Goal: Navigation & Orientation: Find specific page/section

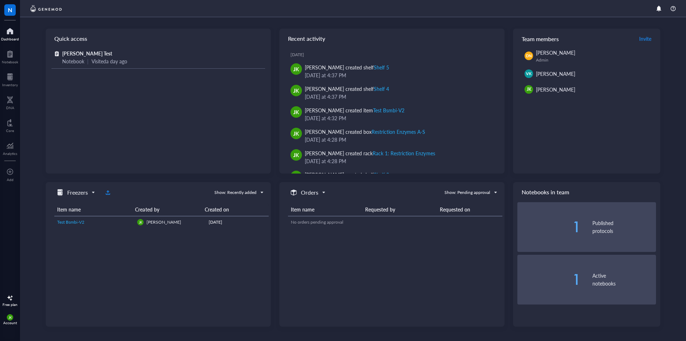
click at [68, 224] on span "Test Bsmbi-V2" at bounding box center [70, 222] width 27 height 6
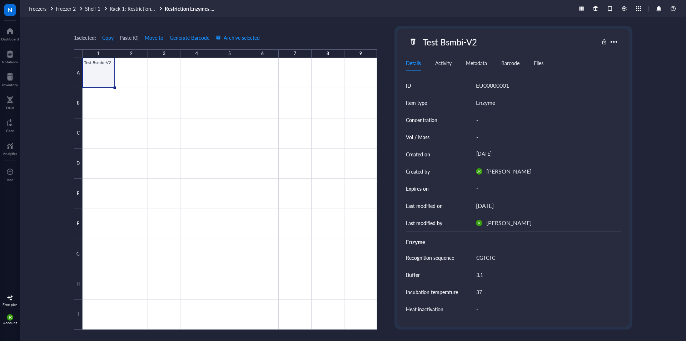
click at [446, 61] on div "Activity" at bounding box center [443, 63] width 16 height 8
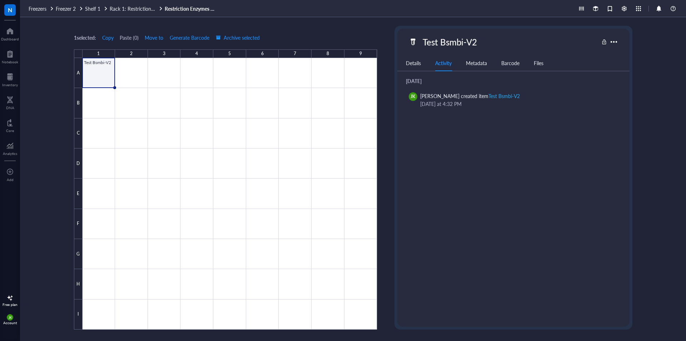
click at [469, 64] on div "Metadata" at bounding box center [476, 63] width 21 height 8
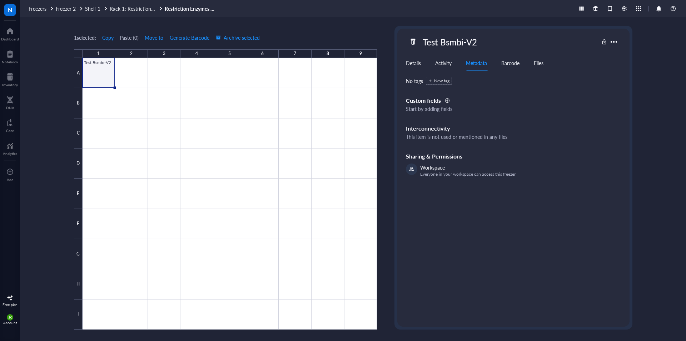
click at [543, 64] on div "Files" at bounding box center [539, 63] width 10 height 8
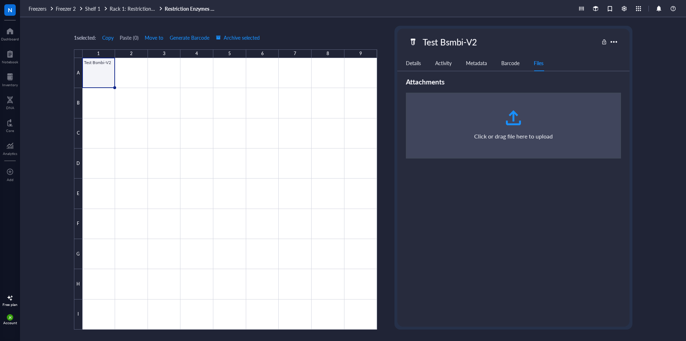
click at [485, 64] on div "Metadata" at bounding box center [476, 63] width 21 height 8
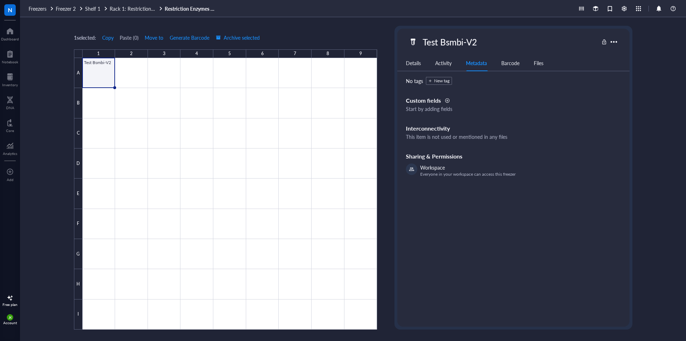
click at [506, 64] on div "Barcode" at bounding box center [510, 63] width 18 height 8
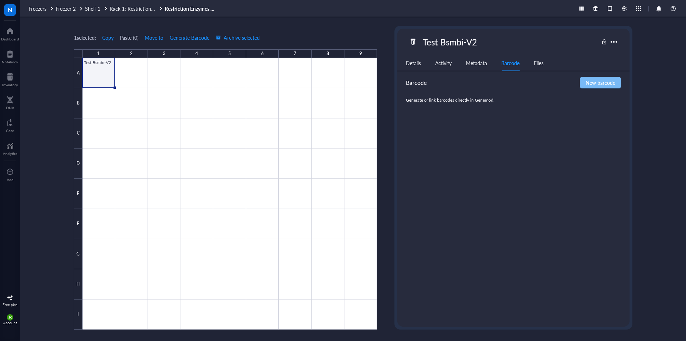
click at [604, 80] on span "New barcode" at bounding box center [601, 83] width 30 height 8
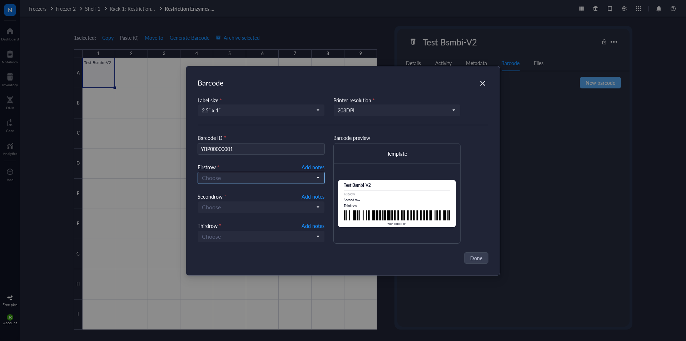
click at [290, 173] on input "search" at bounding box center [258, 177] width 112 height 11
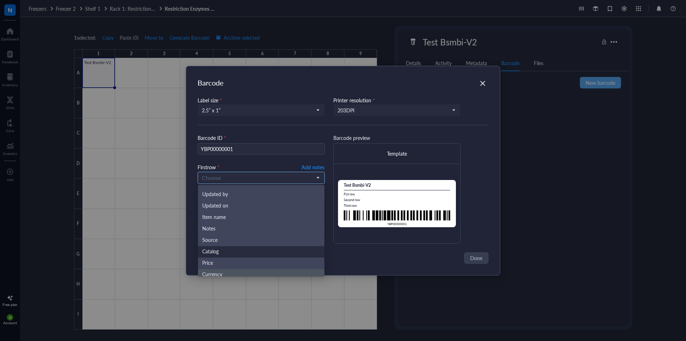
scroll to position [57, 0]
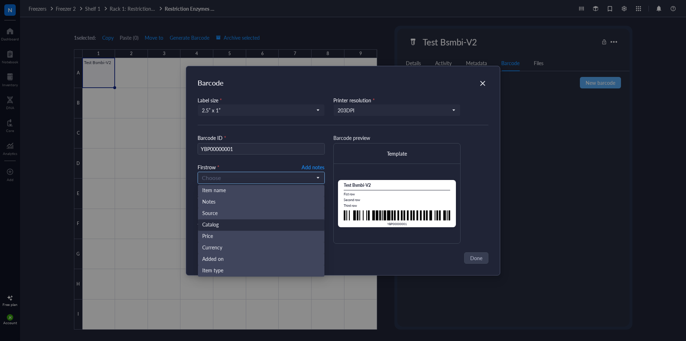
click at [258, 228] on div "Catalog" at bounding box center [261, 225] width 118 height 8
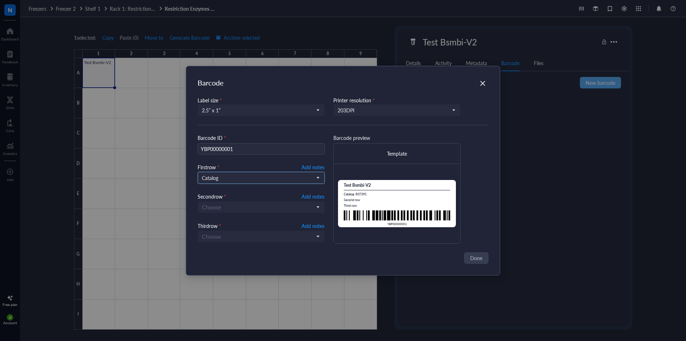
click at [262, 178] on span "Catalog" at bounding box center [260, 177] width 117 height 6
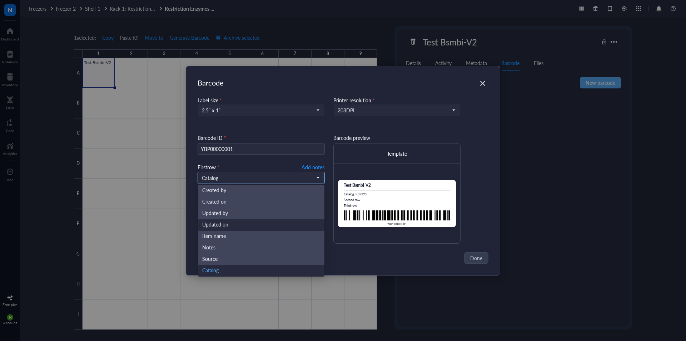
scroll to position [0, 0]
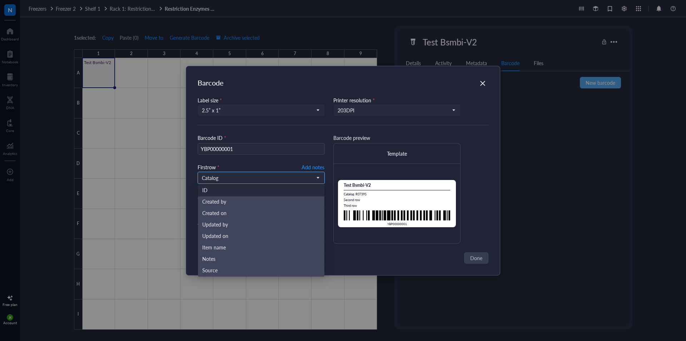
click at [248, 190] on div "ID" at bounding box center [261, 191] width 118 height 8
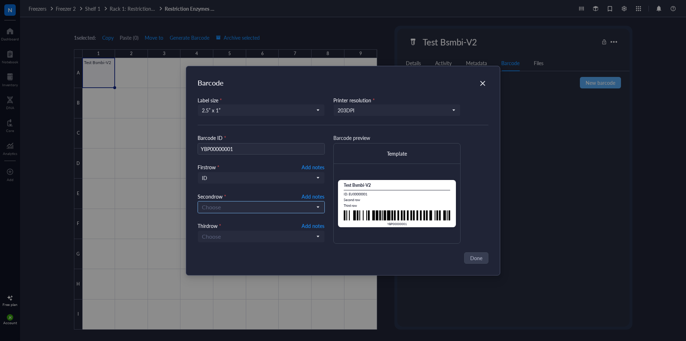
click at [242, 205] on input "search" at bounding box center [258, 207] width 112 height 11
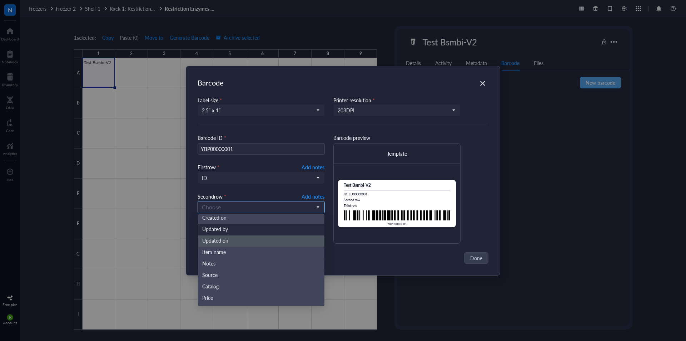
scroll to position [36, 0]
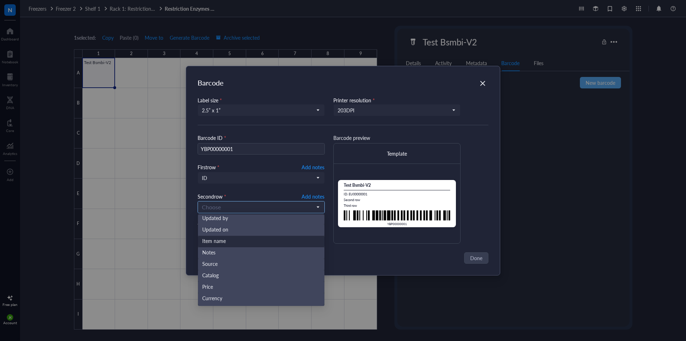
click at [234, 243] on div "Item name" at bounding box center [261, 241] width 118 height 8
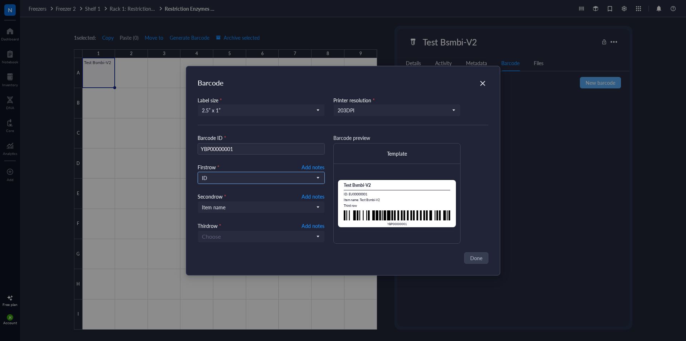
click at [256, 181] on input "search" at bounding box center [258, 177] width 112 height 11
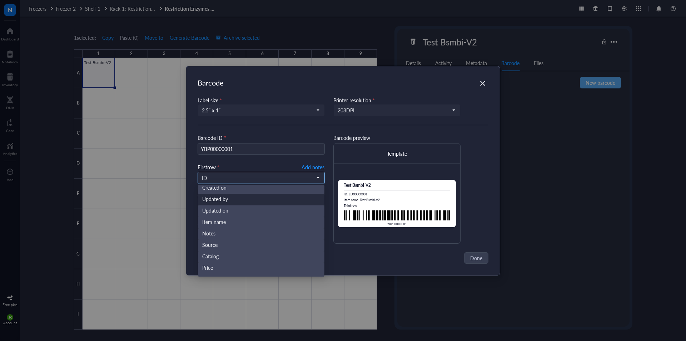
scroll to position [57, 0]
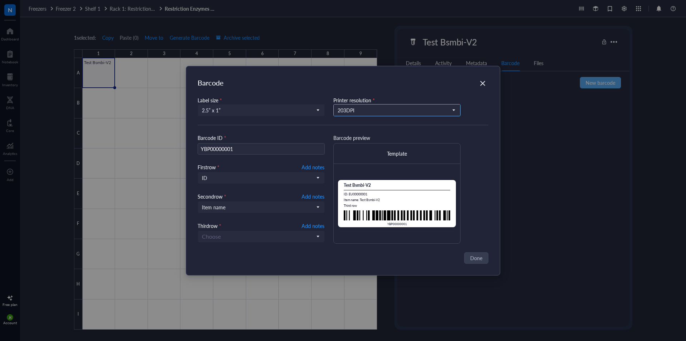
click at [380, 114] on input "search" at bounding box center [394, 110] width 112 height 11
click at [370, 133] on div "300 DPI" at bounding box center [397, 134] width 118 height 8
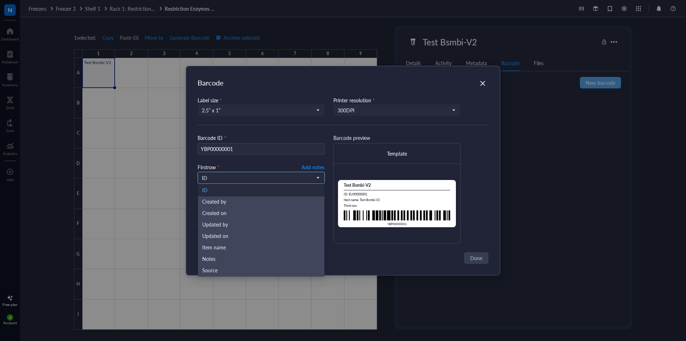
click at [250, 176] on span "ID" at bounding box center [260, 177] width 117 height 6
click at [254, 200] on div "Created by" at bounding box center [261, 202] width 118 height 8
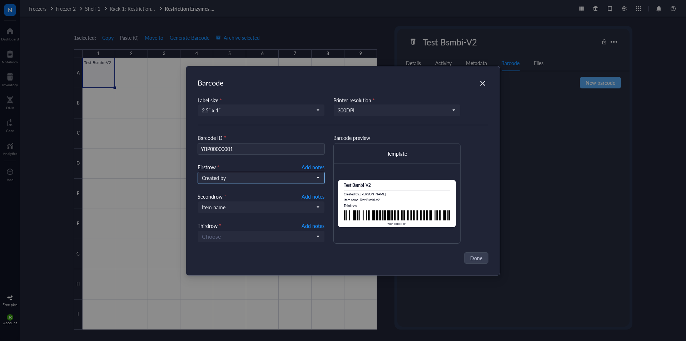
click at [255, 177] on span "Created by" at bounding box center [260, 177] width 117 height 6
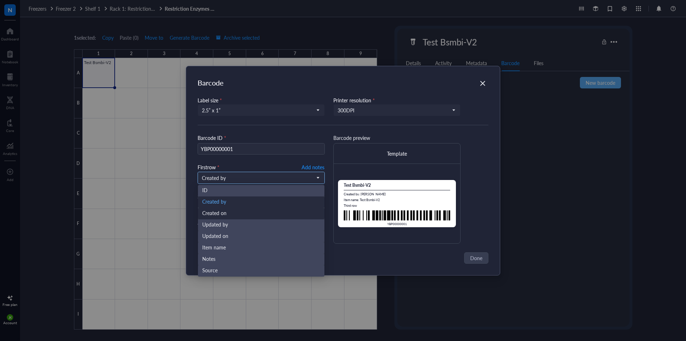
click at [246, 209] on div "Created on" at bounding box center [261, 213] width 118 height 8
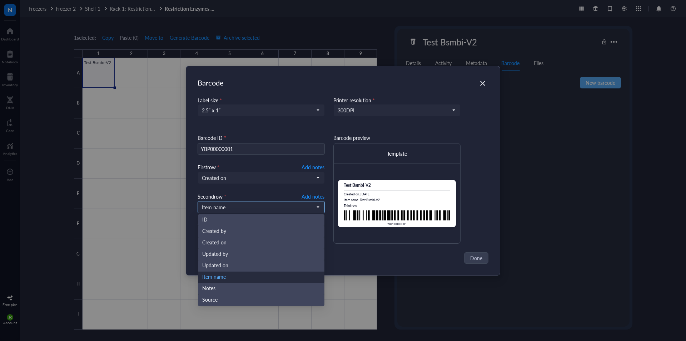
click at [246, 209] on span "Item name" at bounding box center [260, 207] width 117 height 6
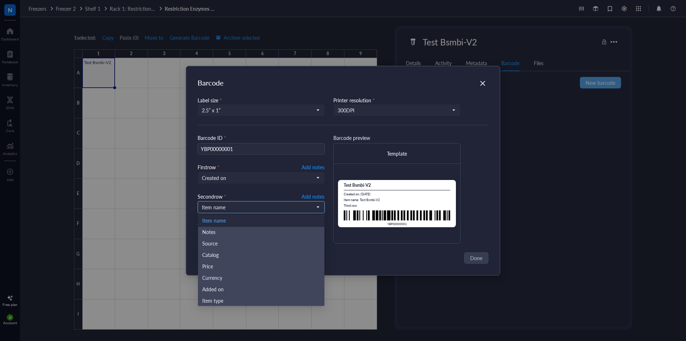
scroll to position [57, 0]
click at [230, 256] on div "Catalog" at bounding box center [261, 254] width 118 height 8
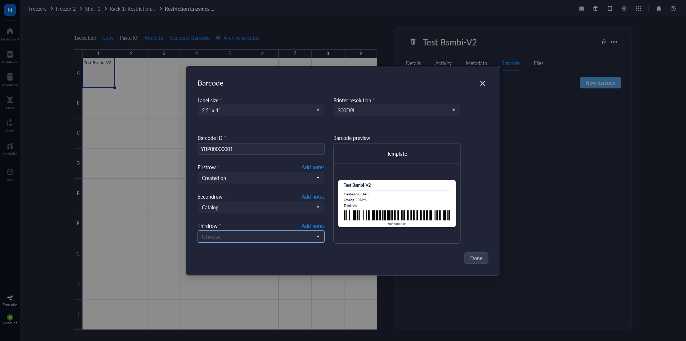
click at [241, 236] on input "search" at bounding box center [258, 236] width 112 height 11
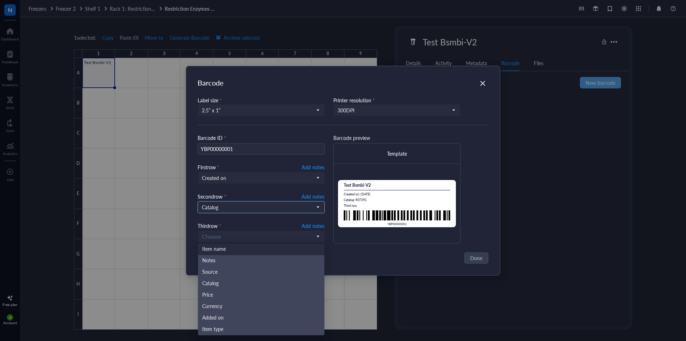
click at [250, 207] on span "Catalog" at bounding box center [260, 207] width 117 height 6
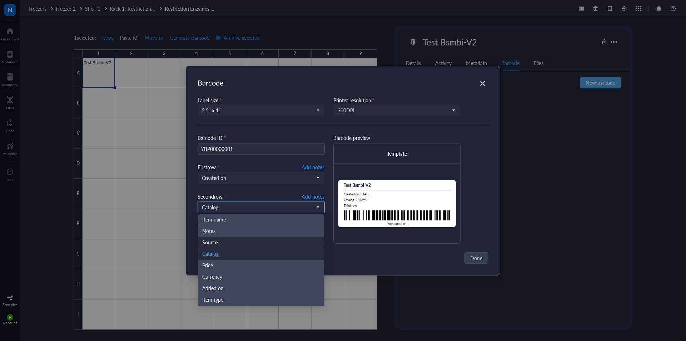
click at [249, 239] on div "Source" at bounding box center [261, 243] width 118 height 8
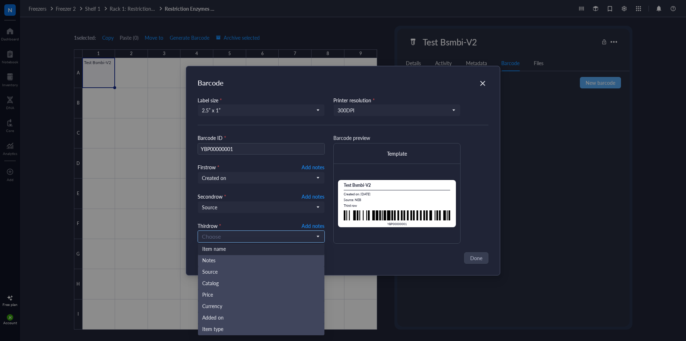
click at [248, 237] on input "search" at bounding box center [258, 236] width 112 height 11
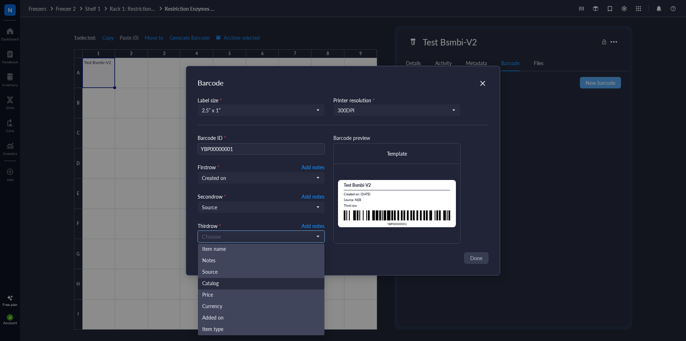
click at [235, 281] on div "Catalog" at bounding box center [261, 283] width 118 height 8
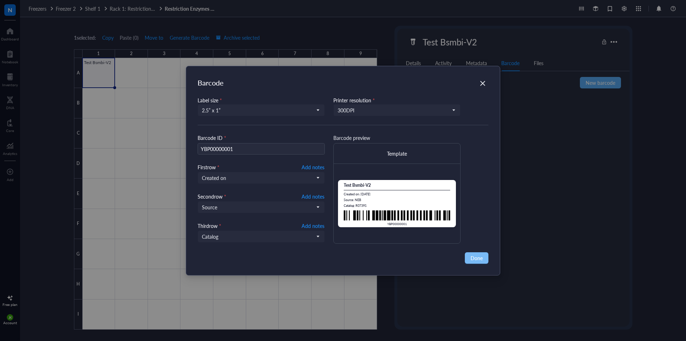
click at [485, 260] on button "Done" at bounding box center [477, 257] width 24 height 11
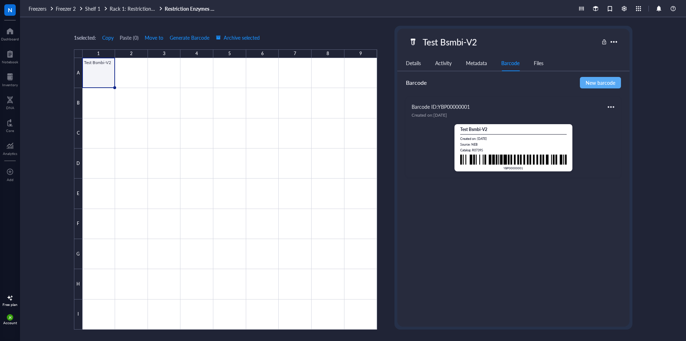
click at [540, 59] on div "Files" at bounding box center [539, 63] width 10 height 8
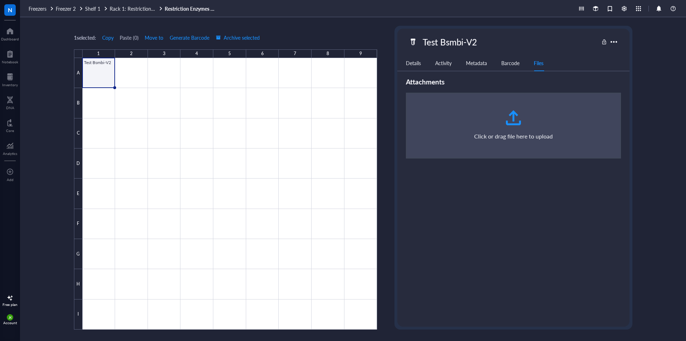
click at [511, 60] on div "Barcode" at bounding box center [510, 63] width 18 height 8
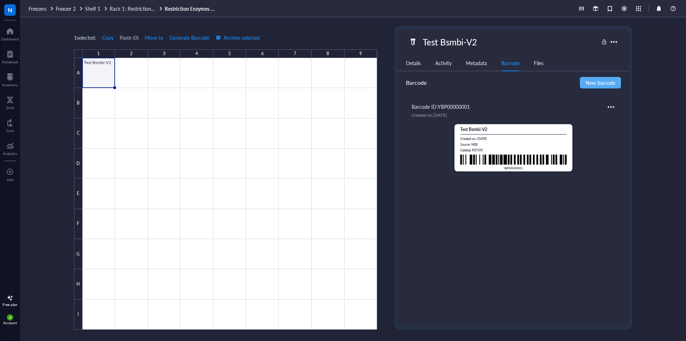
click at [480, 64] on div "Metadata" at bounding box center [476, 63] width 21 height 8
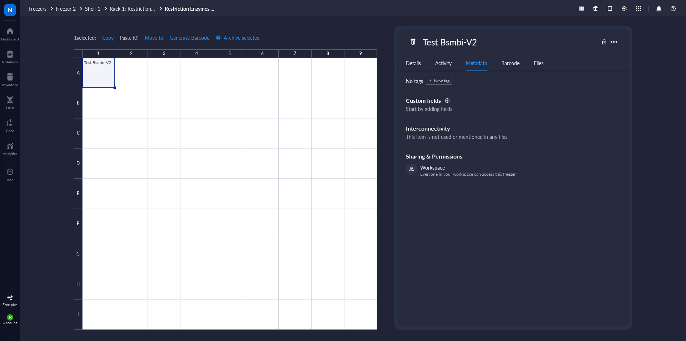
click at [414, 80] on div "No tags" at bounding box center [414, 81] width 17 height 8
click at [451, 64] on div "Activity" at bounding box center [443, 63] width 16 height 8
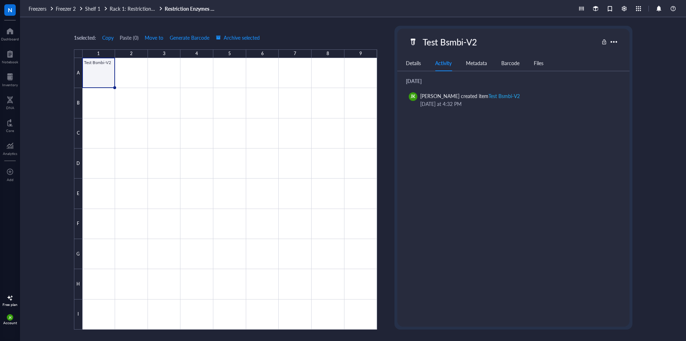
click at [417, 62] on div "Details" at bounding box center [413, 63] width 15 height 8
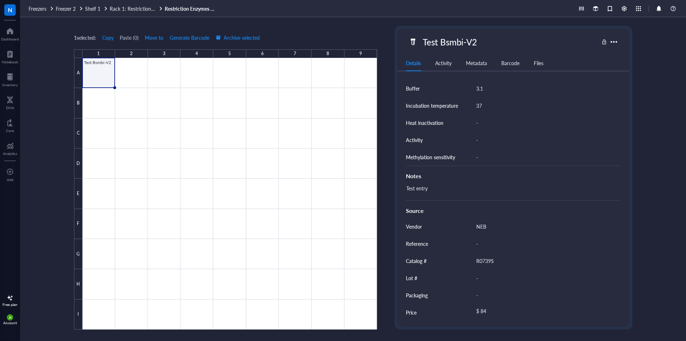
scroll to position [0, 0]
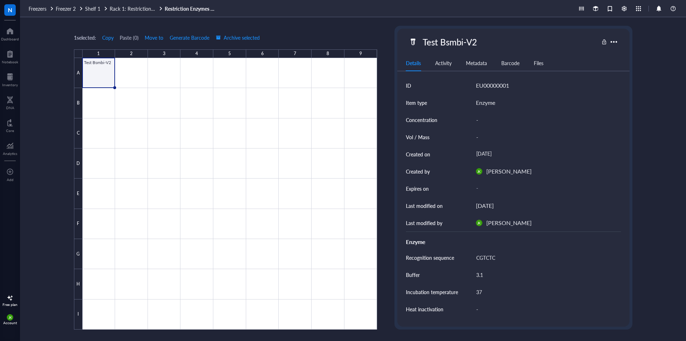
click at [47, 71] on div "1 selected: Copy Paste ( 0 ) Move to Generate Barcode Archive selected 1 2 3 4 …" at bounding box center [353, 178] width 666 height 323
click at [42, 8] on span "Freezers" at bounding box center [38, 8] width 18 height 7
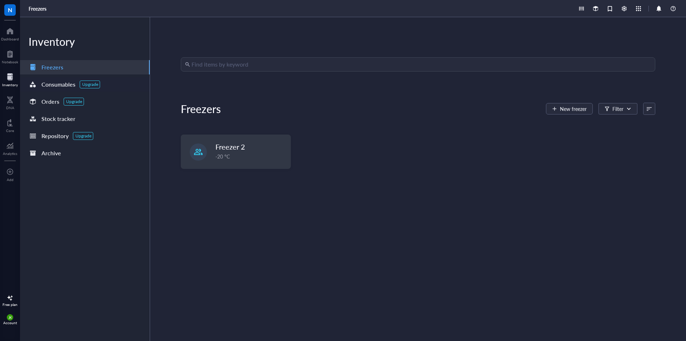
click at [56, 87] on div "Consumables" at bounding box center [58, 84] width 34 height 10
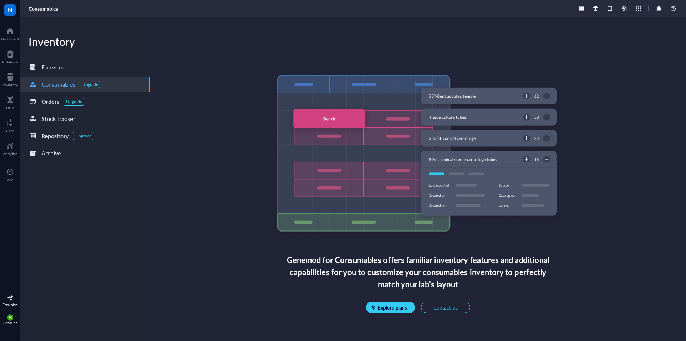
scroll to position [36, 0]
click at [60, 118] on div "Stock tracker" at bounding box center [58, 119] width 34 height 10
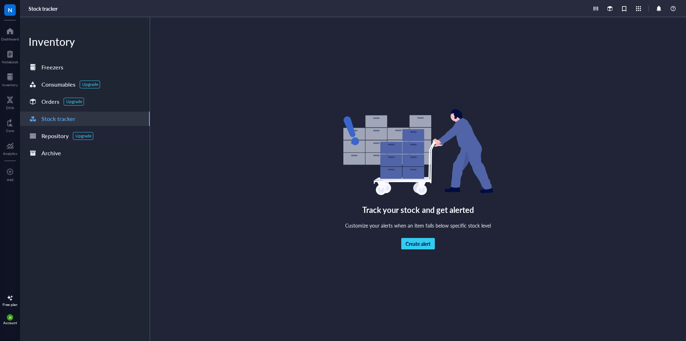
click at [53, 133] on div "Repository" at bounding box center [54, 136] width 27 height 10
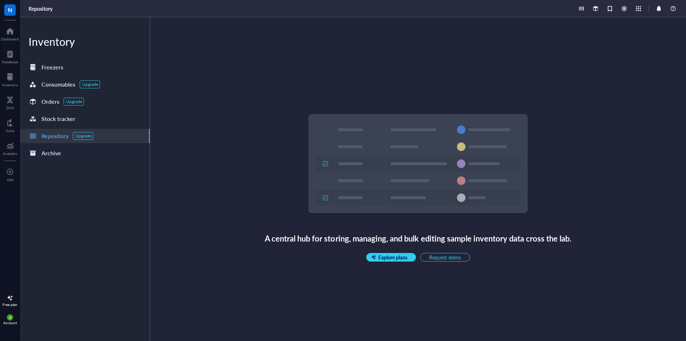
click at [60, 154] on div "Archive" at bounding box center [51, 153] width 20 height 10
